Goal: Information Seeking & Learning: Learn about a topic

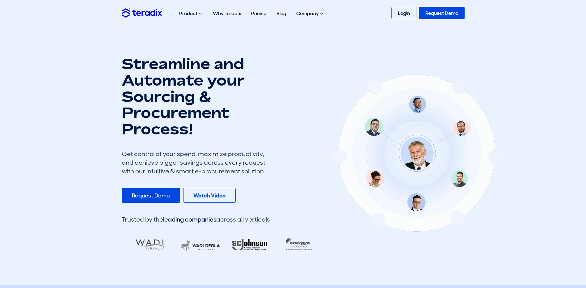
click at [177, 90] on h1 "Streamline and Automate your Sourcing & Procurement Process!" at bounding box center [196, 97] width 148 height 82
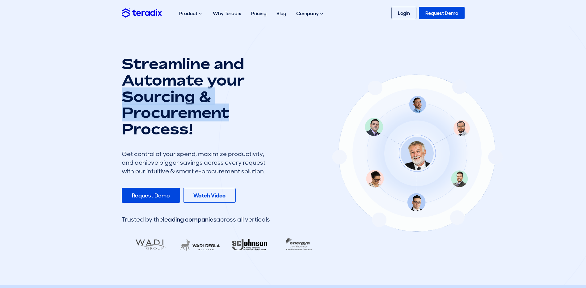
drag, startPoint x: 177, startPoint y: 90, endPoint x: 162, endPoint y: 135, distance: 47.5
click at [169, 121] on h1 "Streamline and Automate your Sourcing & Procurement Process!" at bounding box center [196, 97] width 148 height 82
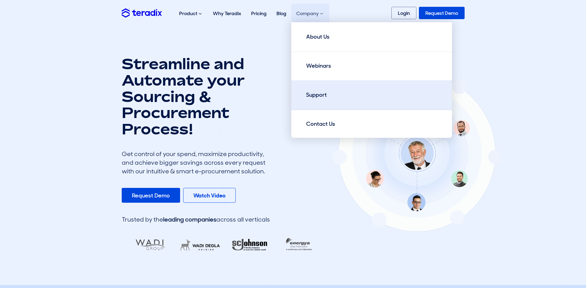
click at [324, 89] on link "Support" at bounding box center [371, 95] width 161 height 30
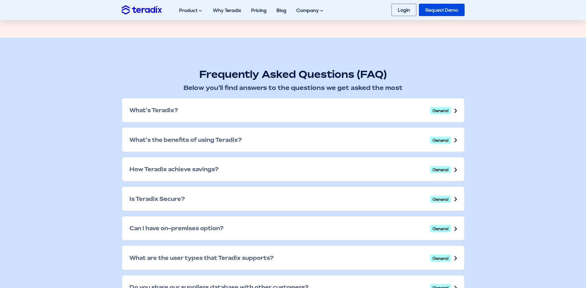
scroll to position [263, 0]
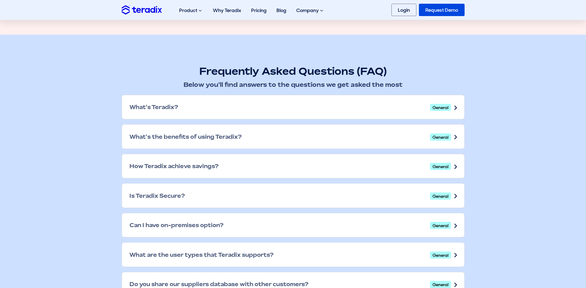
click at [201, 131] on div "What's the benefits of using Teradix? General" at bounding box center [293, 137] width 342 height 24
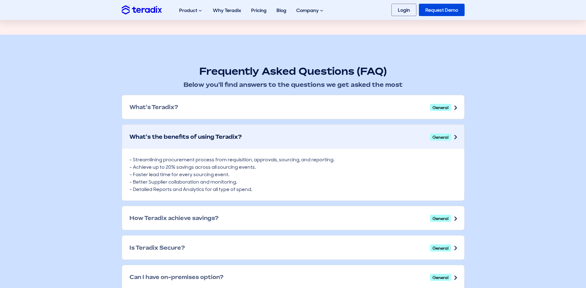
click at [201, 131] on div "What's the benefits of using Teradix? General" at bounding box center [293, 137] width 342 height 24
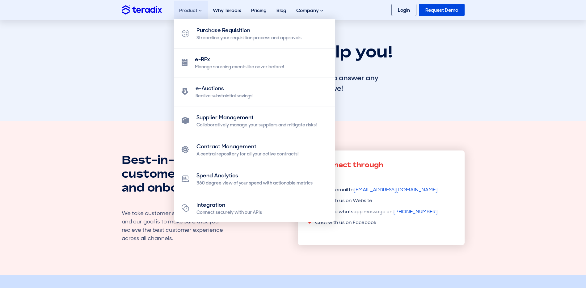
scroll to position [0, 0]
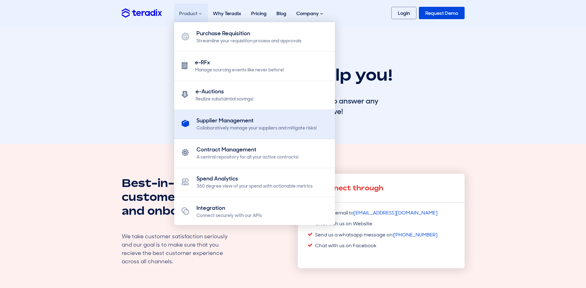
click at [239, 117] on div "Supplier Management" at bounding box center [257, 120] width 120 height 8
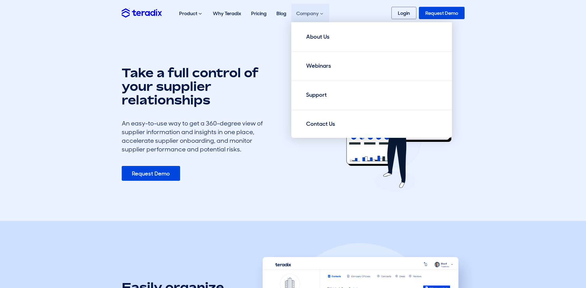
click at [208, 13] on div "Company About Us Webinars Support Contact Us" at bounding box center [191, 14] width 34 height 20
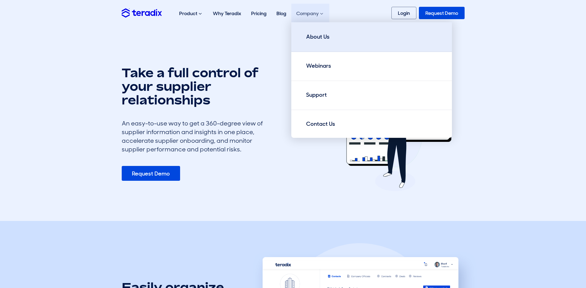
click at [324, 32] on link "About Us" at bounding box center [371, 37] width 161 height 30
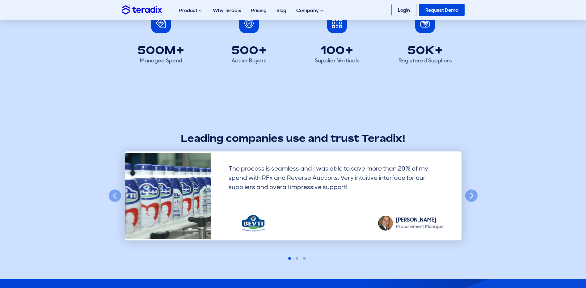
scroll to position [402, 0]
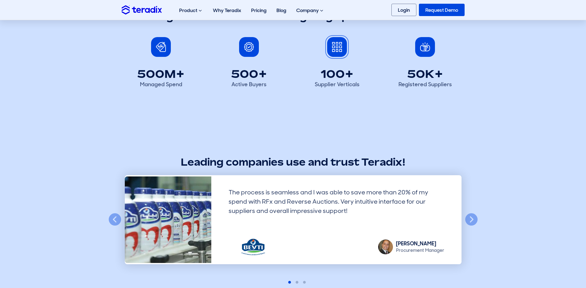
click at [327, 70] on h2 "100+" at bounding box center [337, 74] width 33 height 14
click at [449, 84] on p "Registered Suppliers" at bounding box center [425, 85] width 53 height 8
click at [448, 84] on p "Registered Suppliers" at bounding box center [425, 85] width 53 height 8
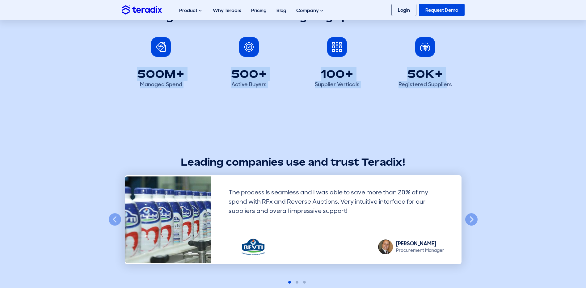
drag, startPoint x: 447, startPoint y: 84, endPoint x: 123, endPoint y: 98, distance: 324.7
click at [123, 74] on div "500M+ Managed Spend 500+ Active Buyers 100+ Supplier Verticals 50K+ Registered …" at bounding box center [293, 63] width 352 height 66
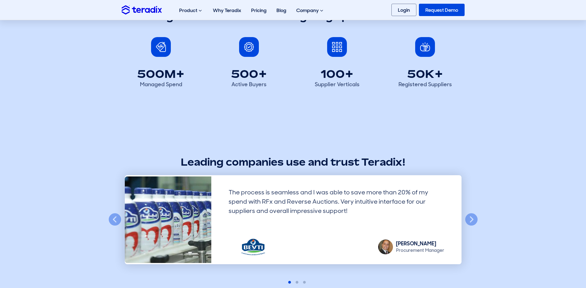
click at [125, 99] on section "Growing at scale with our cutting-edge procurement solution 500M+ Managed Spend…" at bounding box center [293, 53] width 586 height 146
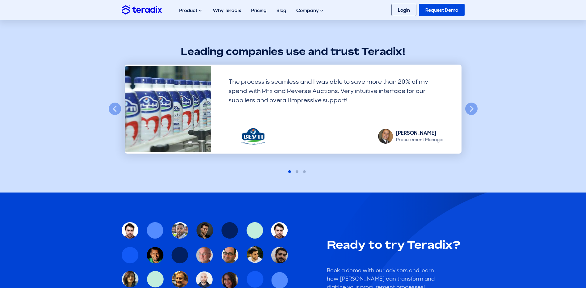
scroll to position [494, 0]
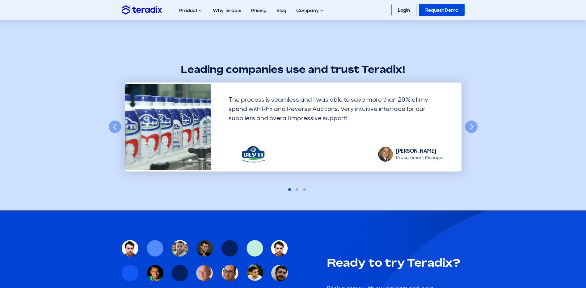
drag, startPoint x: 345, startPoint y: 103, endPoint x: 343, endPoint y: 112, distance: 9.6
click at [345, 103] on div "The process is seamless and I was able to save more than 20% of my spend with R…" at bounding box center [337, 113] width 226 height 47
drag, startPoint x: 343, startPoint y: 115, endPoint x: 348, endPoint y: 132, distance: 17.9
click at [343, 117] on div "The process is seamless and I was able to save more than 20% of my spend with R…" at bounding box center [337, 113] width 226 height 47
click at [482, 126] on section "Leading companies use and trust Teradix! Previous Digitizing our sourcing proce…" at bounding box center [293, 122] width 586 height 178
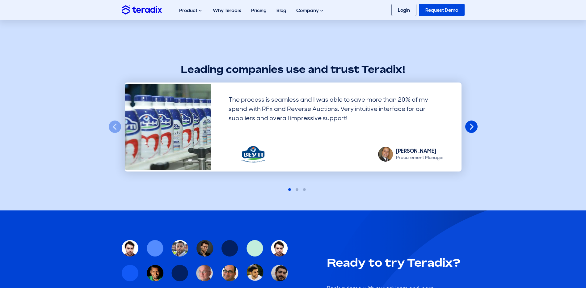
click at [472, 124] on button "Next" at bounding box center [472, 127] width 14 height 14
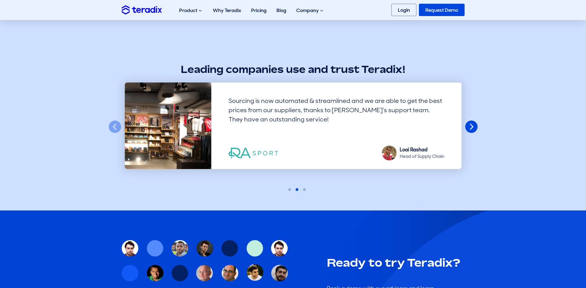
click at [472, 124] on button "Next" at bounding box center [472, 127] width 14 height 14
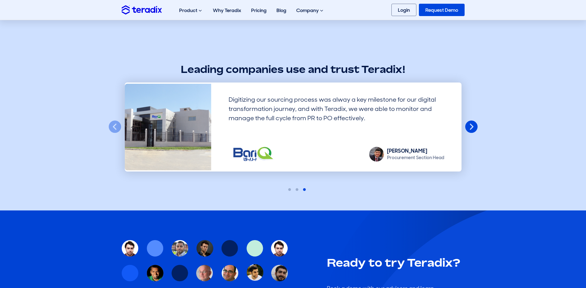
click at [472, 124] on button "Next" at bounding box center [472, 127] width 14 height 14
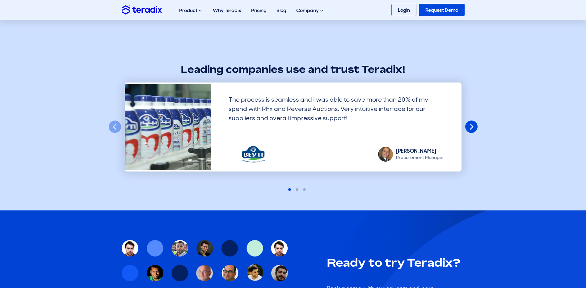
click at [472, 124] on button "Next" at bounding box center [472, 127] width 14 height 14
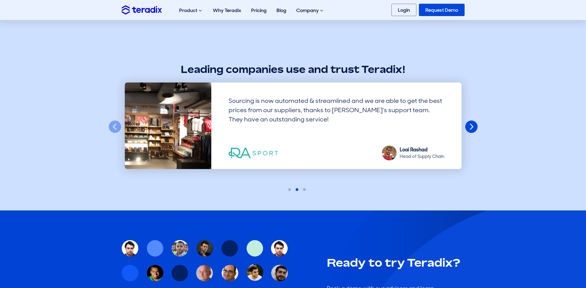
click at [472, 124] on button "Next" at bounding box center [472, 127] width 14 height 14
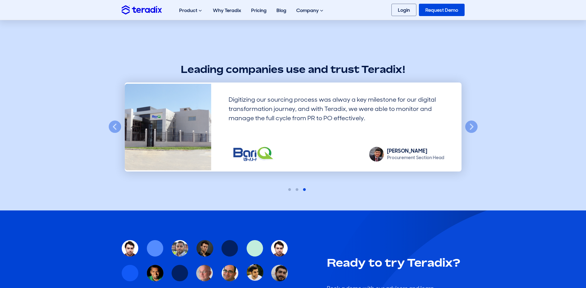
click at [403, 150] on div "[PERSON_NAME]" at bounding box center [415, 150] width 57 height 7
drag, startPoint x: 403, startPoint y: 150, endPoint x: 352, endPoint y: 146, distance: 51.1
click at [395, 149] on div "[PERSON_NAME]" at bounding box center [415, 150] width 57 height 7
click at [377, 154] on img at bounding box center [376, 154] width 15 height 15
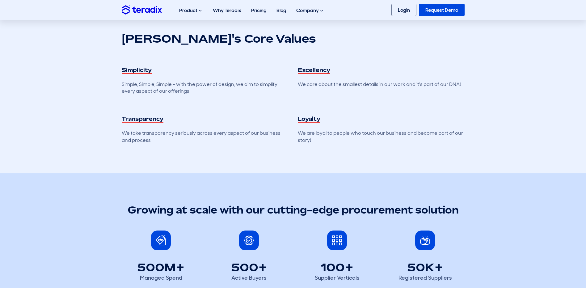
scroll to position [216, 0]
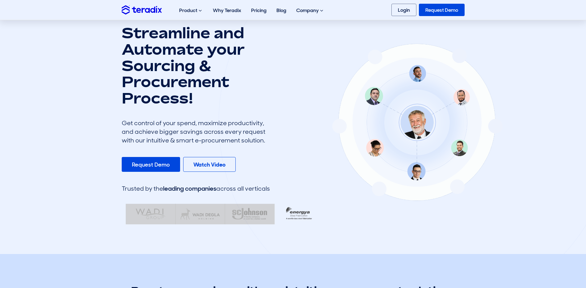
drag, startPoint x: 156, startPoint y: 217, endPoint x: 235, endPoint y: 223, distance: 78.8
click at [213, 219] on div at bounding box center [220, 214] width 194 height 22
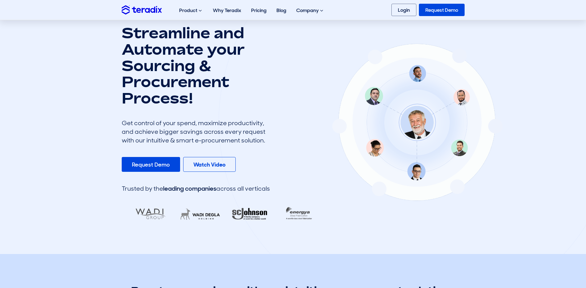
click at [254, 224] on section "Streamline and Automate your Sourcing & Procurement Process! Get control of you…" at bounding box center [293, 124] width 586 height 259
click at [273, 220] on img at bounding box center [298, 214] width 50 height 20
click at [324, 220] on img at bounding box center [349, 214] width 50 height 20
click at [323, 220] on img at bounding box center [348, 214] width 50 height 20
click at [324, 220] on img at bounding box center [349, 214] width 50 height 20
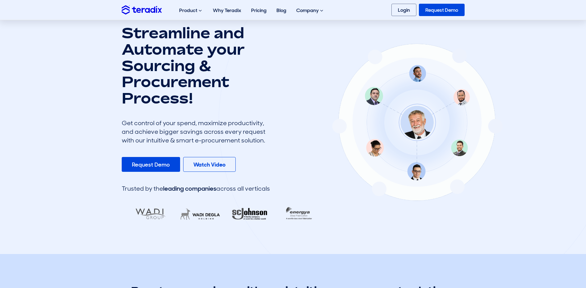
click at [322, 220] on img at bounding box center [347, 214] width 50 height 20
drag, startPoint x: 297, startPoint y: 214, endPoint x: 242, endPoint y: 196, distance: 58.4
click at [260, 201] on div at bounding box center [417, 121] width 398 height 393
